Goal: Information Seeking & Learning: Find specific fact

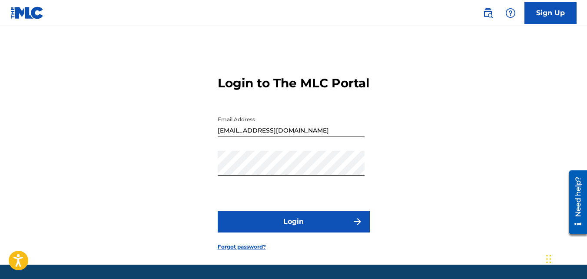
click at [322, 233] on button "Login" at bounding box center [294, 222] width 152 height 22
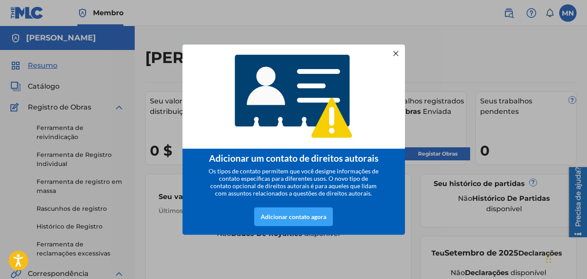
click at [306, 221] on div "Adicionar contato agora" at bounding box center [293, 216] width 79 height 19
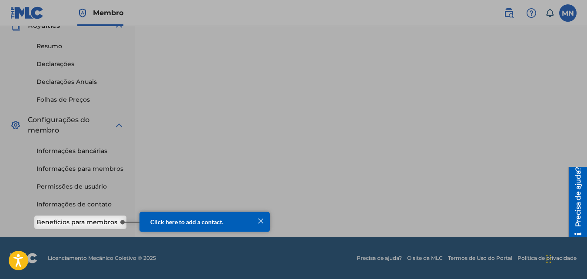
click at [115, 224] on html "Click here to add a contact." at bounding box center [194, 222] width 161 height 32
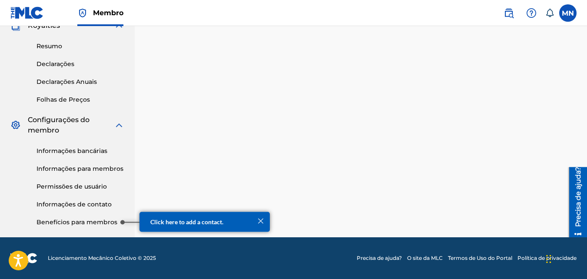
click at [103, 223] on link "Benefícios para membros" at bounding box center [81, 222] width 88 height 9
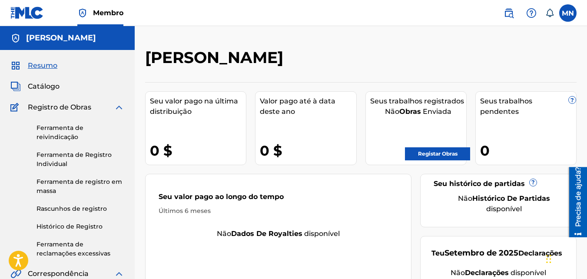
click at [442, 152] on link "Registar Obras" at bounding box center [437, 153] width 65 height 13
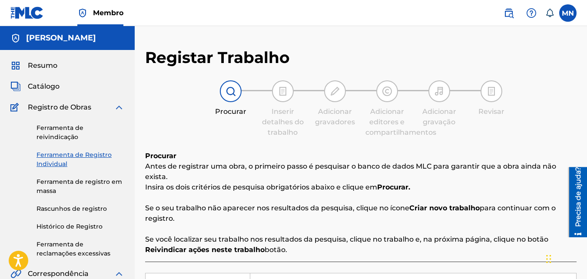
click at [75, 130] on link "Ferramenta de reivindicação" at bounding box center [81, 132] width 88 height 18
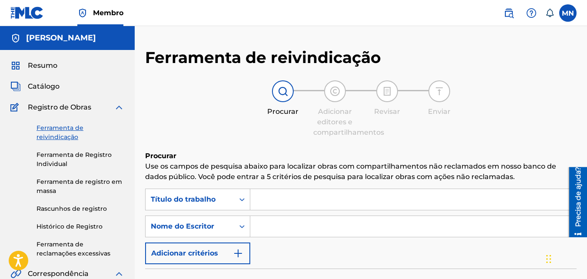
click at [517, 16] on link at bounding box center [508, 12] width 17 height 17
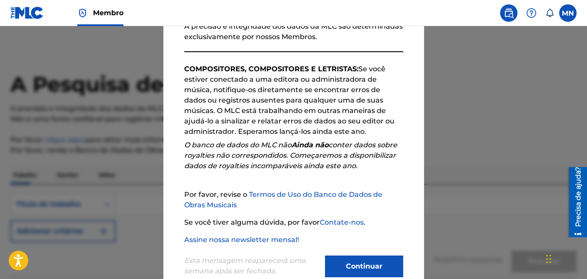
scroll to position [150, 0]
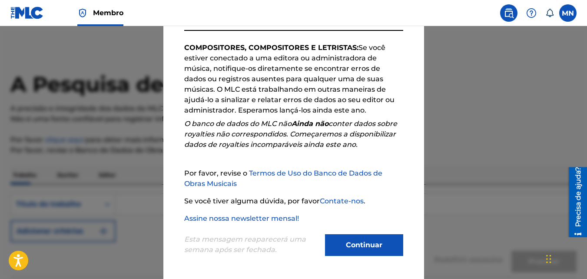
click at [378, 246] on button "Continuar" at bounding box center [364, 245] width 78 height 22
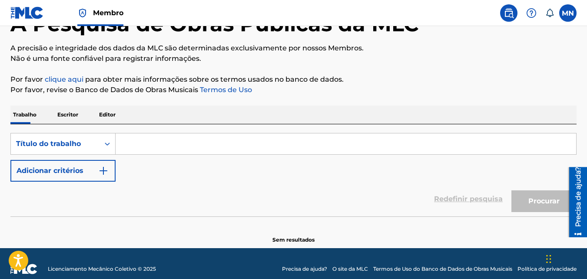
scroll to position [71, 0]
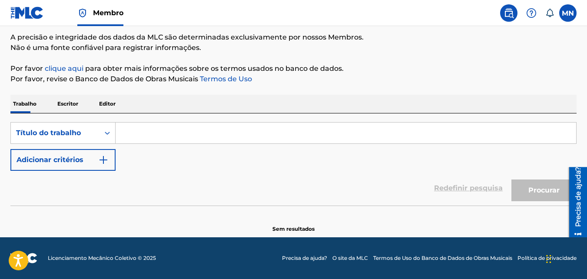
click at [135, 133] on input "Formulário de pesquisa" at bounding box center [346, 133] width 461 height 21
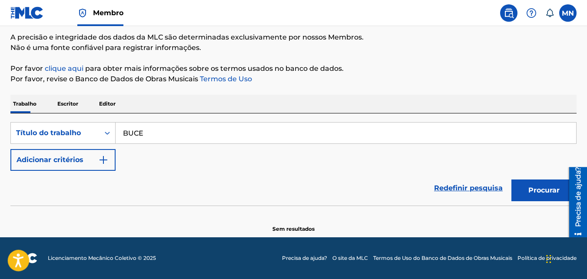
type input "BUCET"
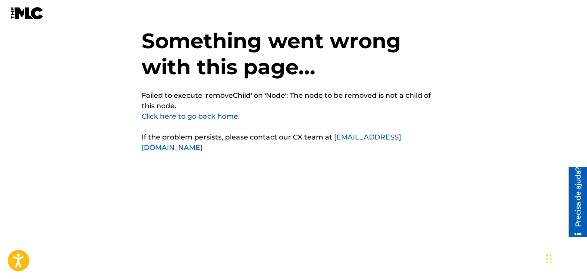
scroll to position [22, 0]
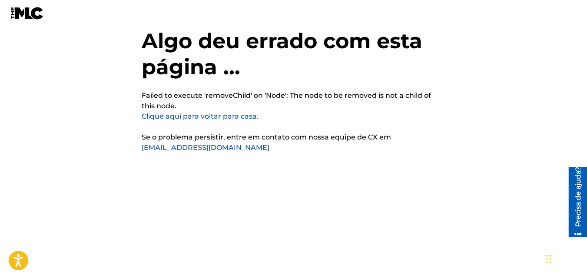
click at [238, 116] on link "Clique aqui para voltar para casa." at bounding box center [200, 116] width 117 height 8
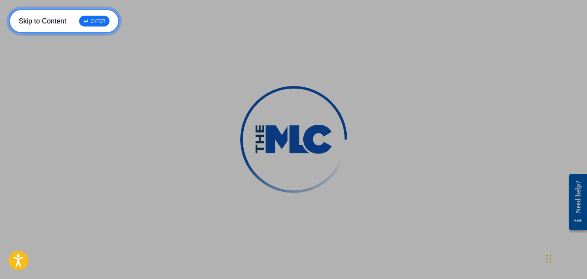
click at [94, 23] on div "↵ ENTER" at bounding box center [94, 21] width 30 height 11
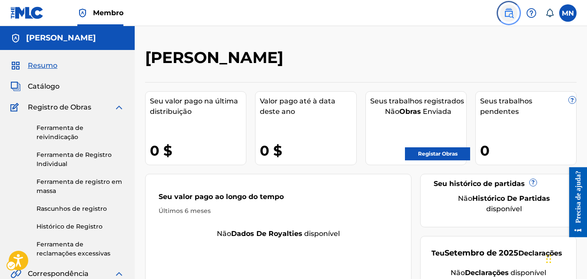
click at [512, 17] on img at bounding box center [509, 13] width 10 height 10
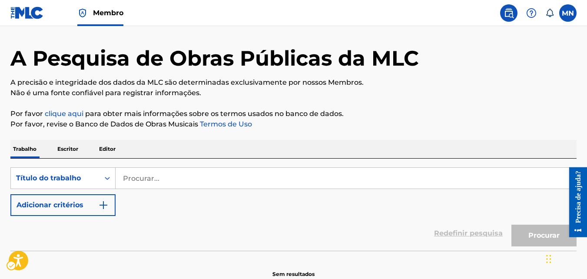
scroll to position [70, 0]
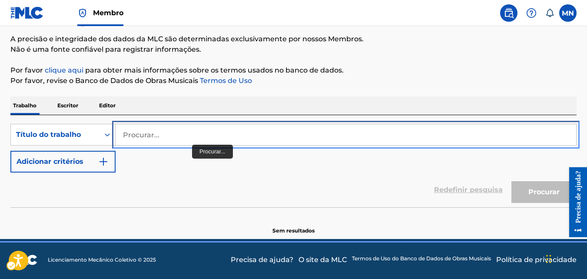
click at [197, 136] on input "Procurar..." at bounding box center [346, 134] width 461 height 21
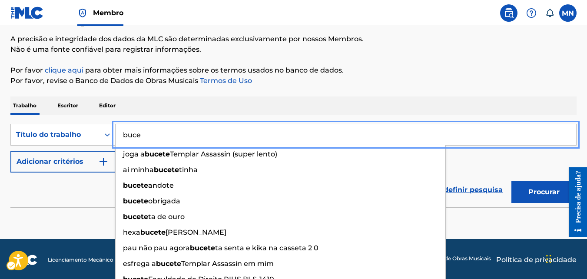
type input "[MEDICAL_DATA]"
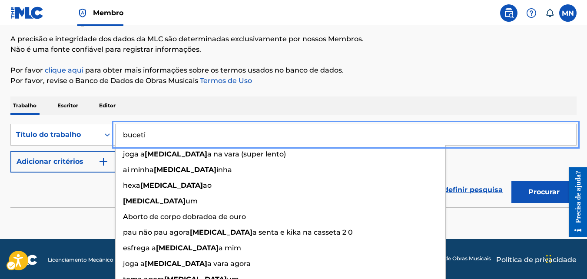
scroll to position [22, 0]
